Goal: Task Accomplishment & Management: Manage account settings

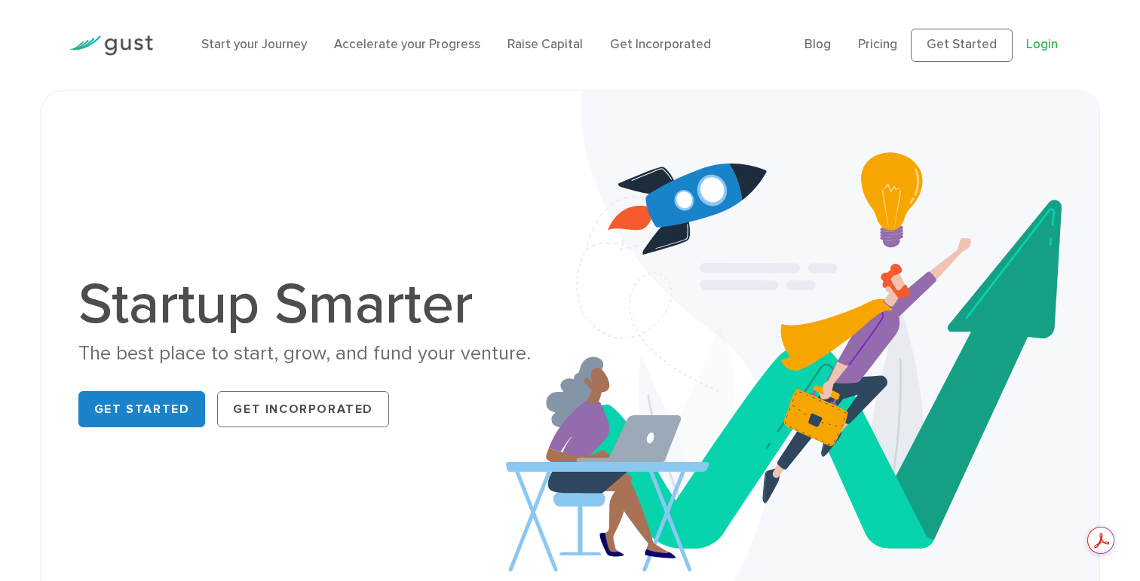
click at [1043, 46] on link "Login" at bounding box center [1042, 44] width 32 height 15
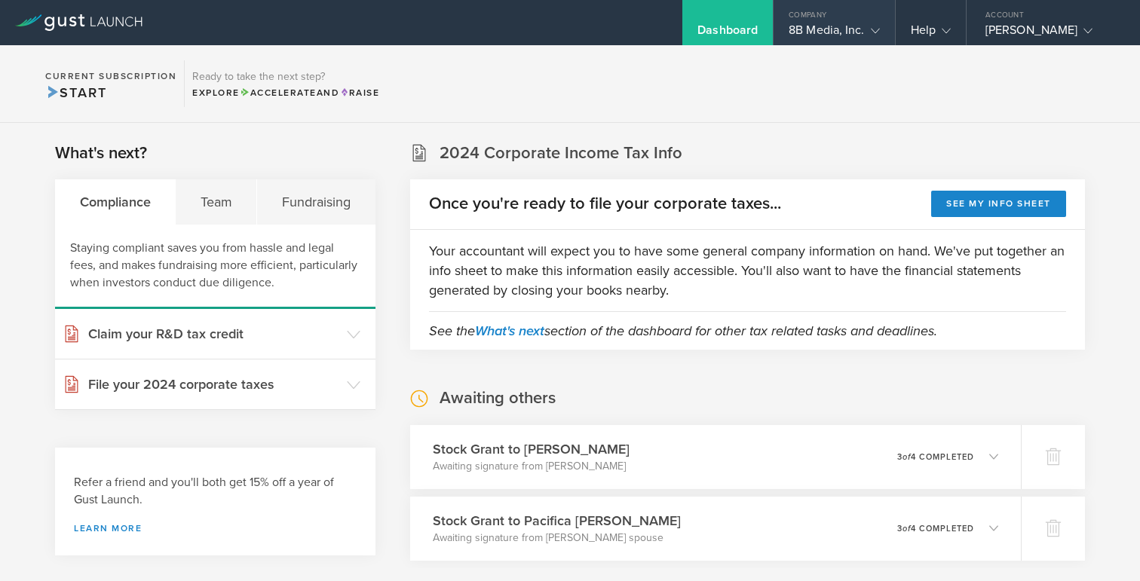
click at [793, 32] on div "8B Media, Inc." at bounding box center [834, 34] width 90 height 23
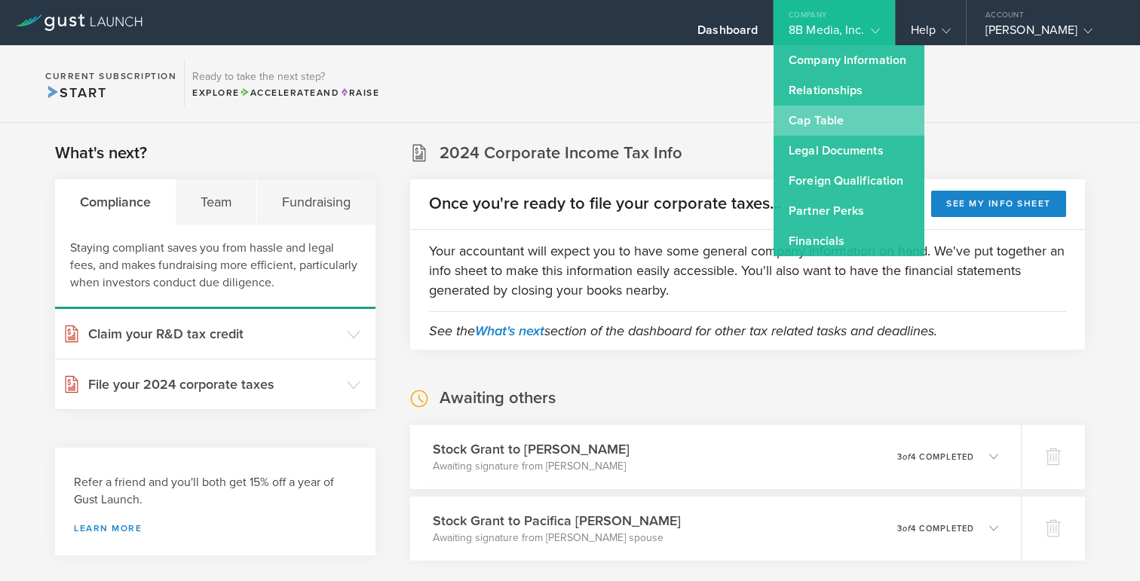
click at [774, 127] on link "Cap Table" at bounding box center [849, 121] width 151 height 30
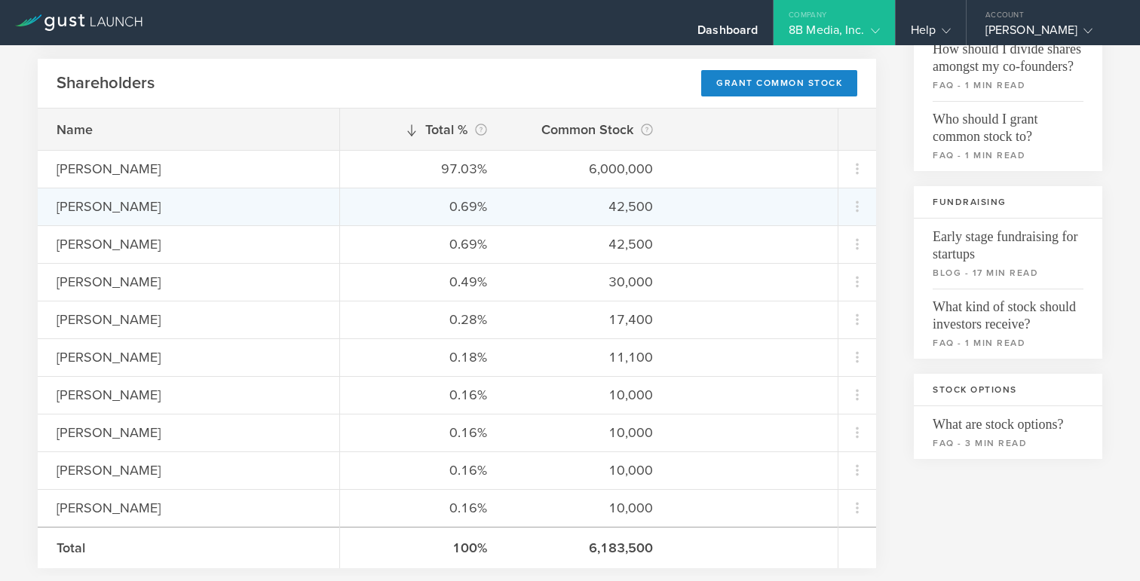
scroll to position [221, 0]
